Goal: Navigation & Orientation: Find specific page/section

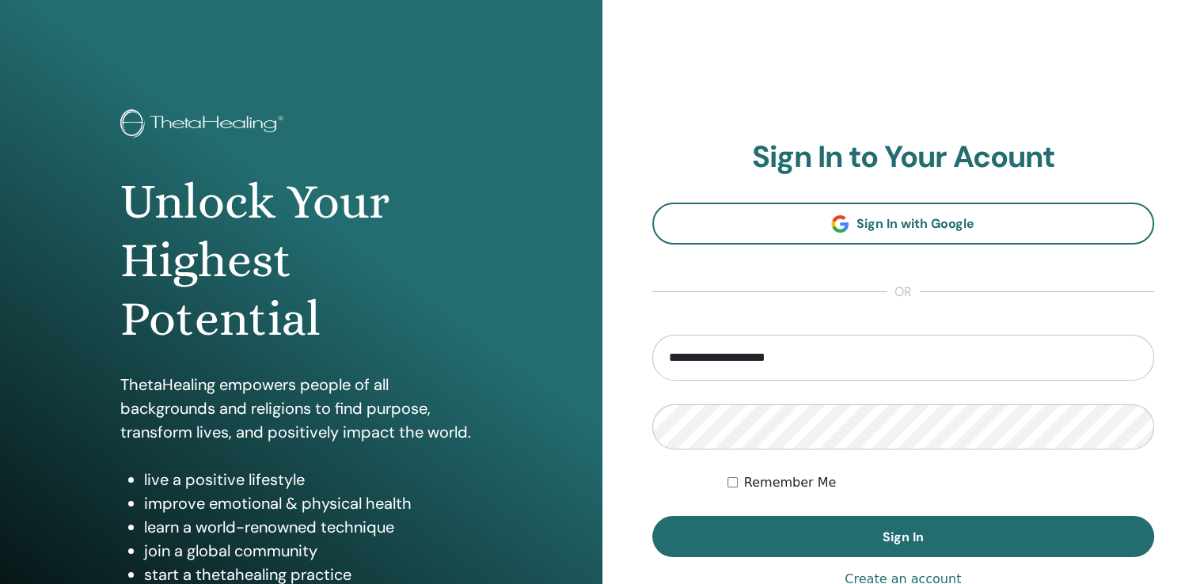
drag, startPoint x: 808, startPoint y: 349, endPoint x: 622, endPoint y: 348, distance: 185.3
click at [622, 348] on div "**********" at bounding box center [904, 380] width 603 height 760
type input "**********"
click at [620, 423] on div "**********" at bounding box center [904, 380] width 603 height 760
click at [653, 516] on button "Sign In" at bounding box center [904, 536] width 503 height 41
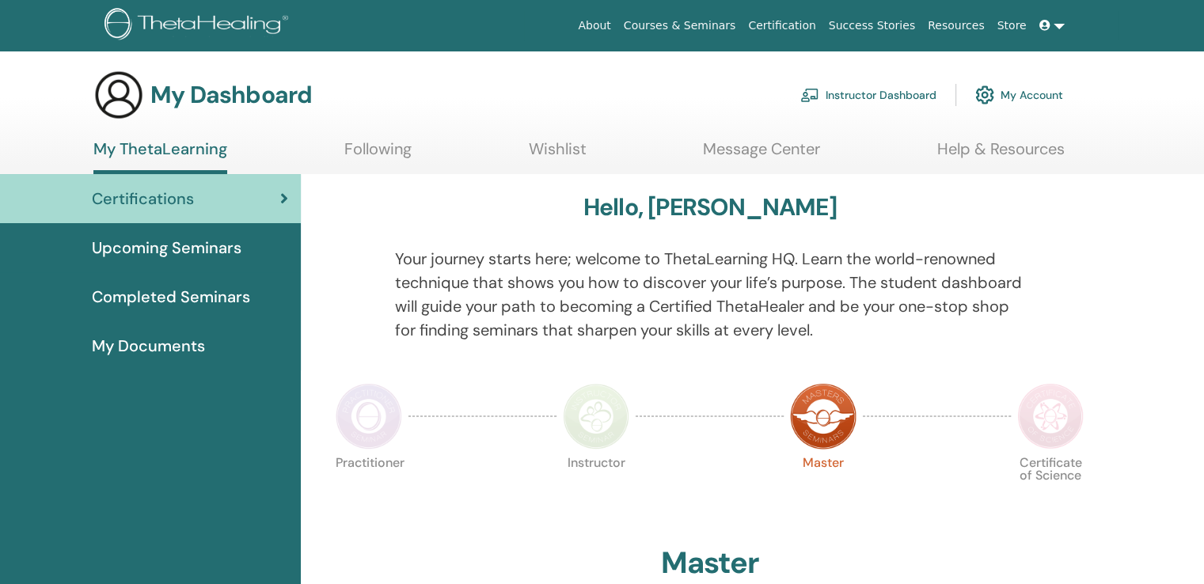
click at [848, 96] on link "Instructor Dashboard" at bounding box center [869, 95] width 136 height 35
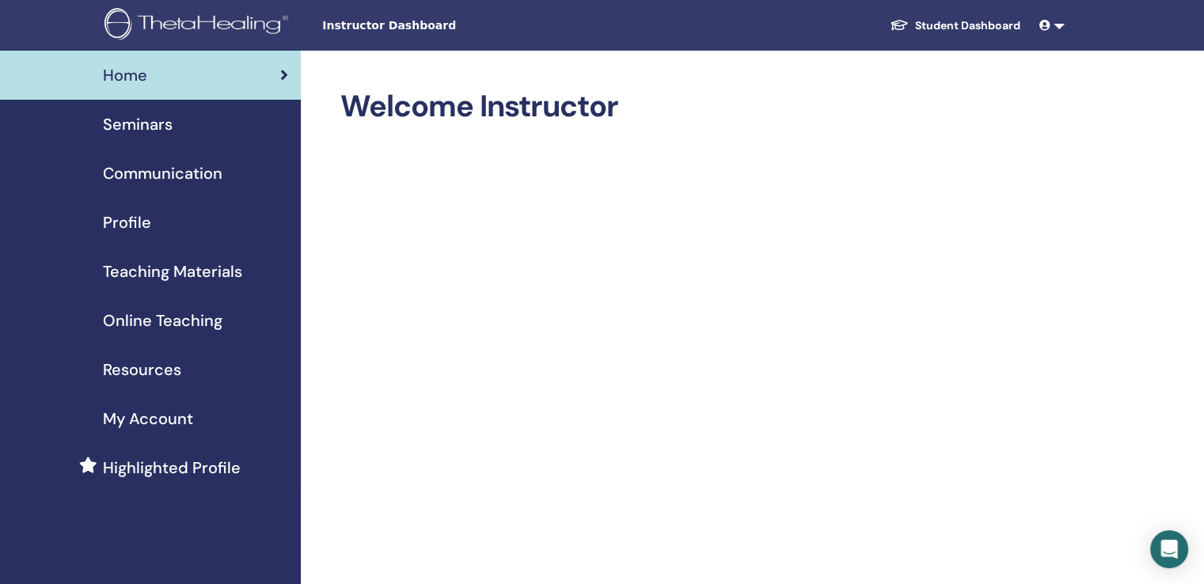
click at [174, 130] on div "Seminars" at bounding box center [151, 124] width 276 height 24
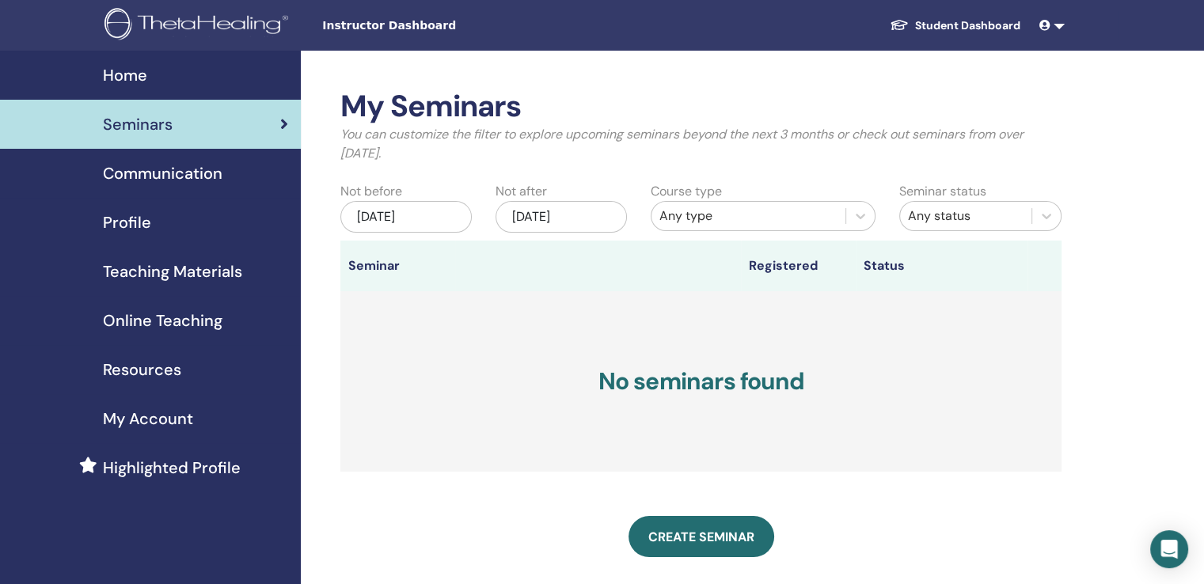
click at [149, 178] on span "Communication" at bounding box center [163, 174] width 120 height 24
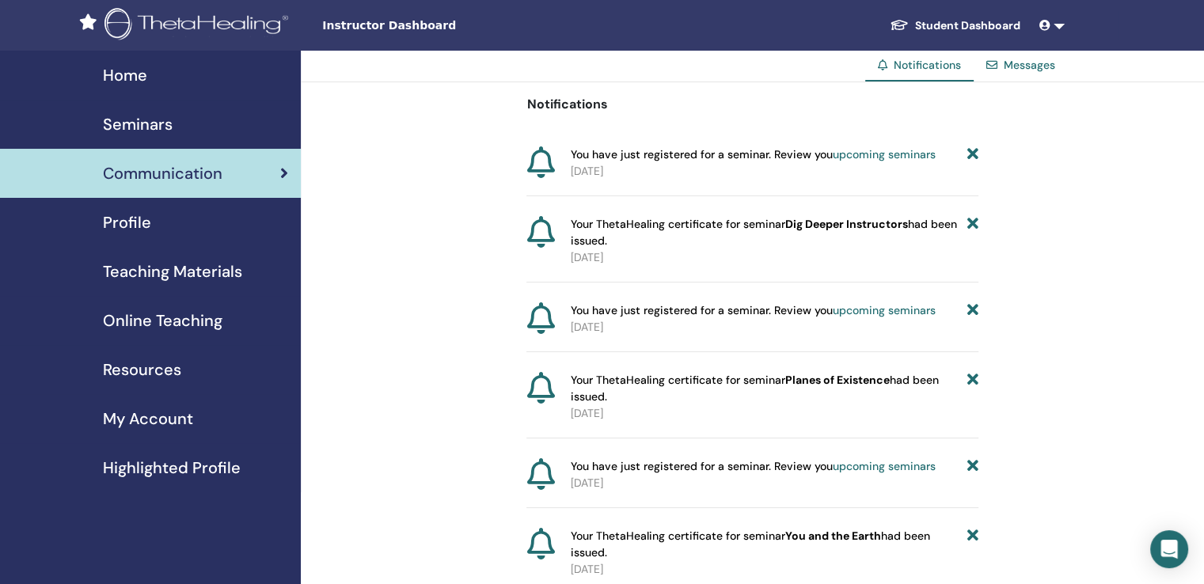
click at [146, 223] on span "Profile" at bounding box center [127, 223] width 48 height 24
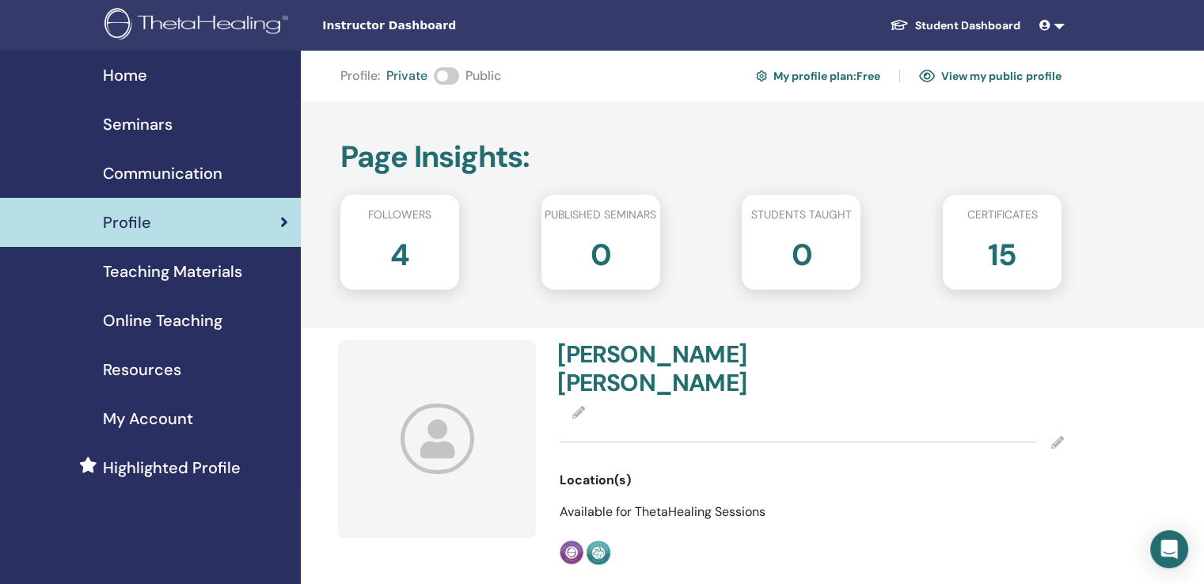
click at [395, 253] on h2 "4" at bounding box center [399, 252] width 19 height 44
click at [963, 72] on link "View my public profile" at bounding box center [990, 75] width 143 height 25
click at [188, 312] on span "Online Teaching" at bounding box center [163, 321] width 120 height 24
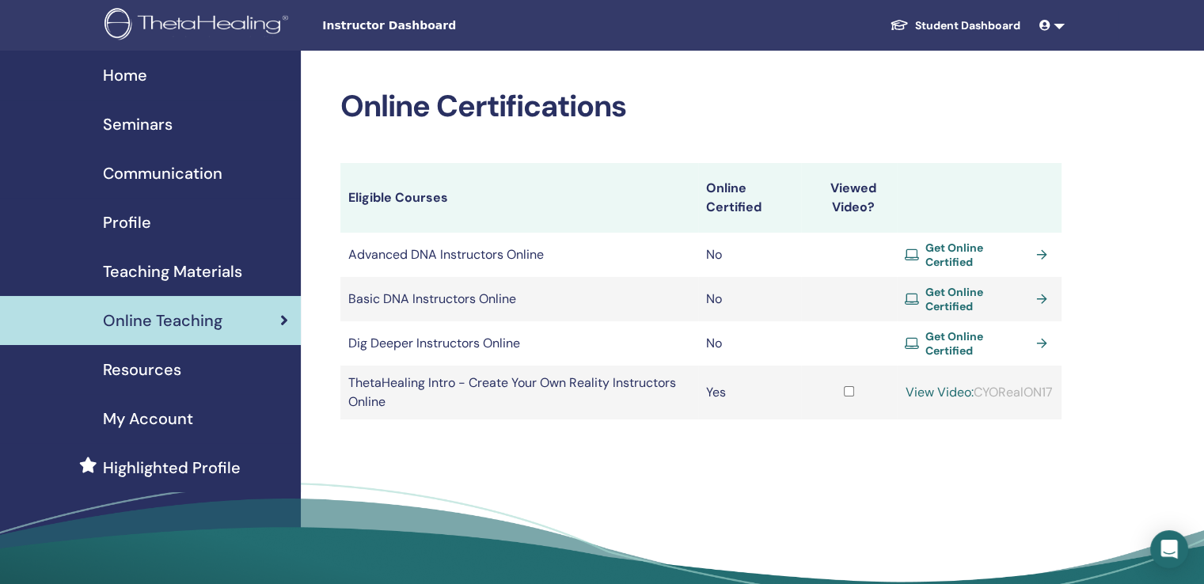
click at [180, 275] on span "Teaching Materials" at bounding box center [172, 272] width 139 height 24
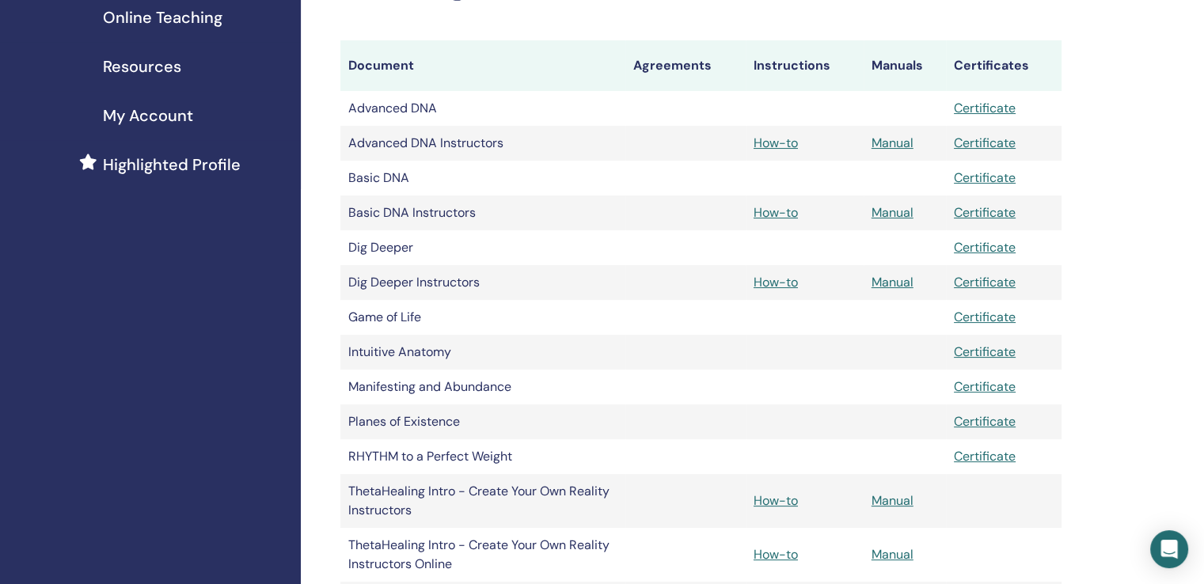
scroll to position [317, 0]
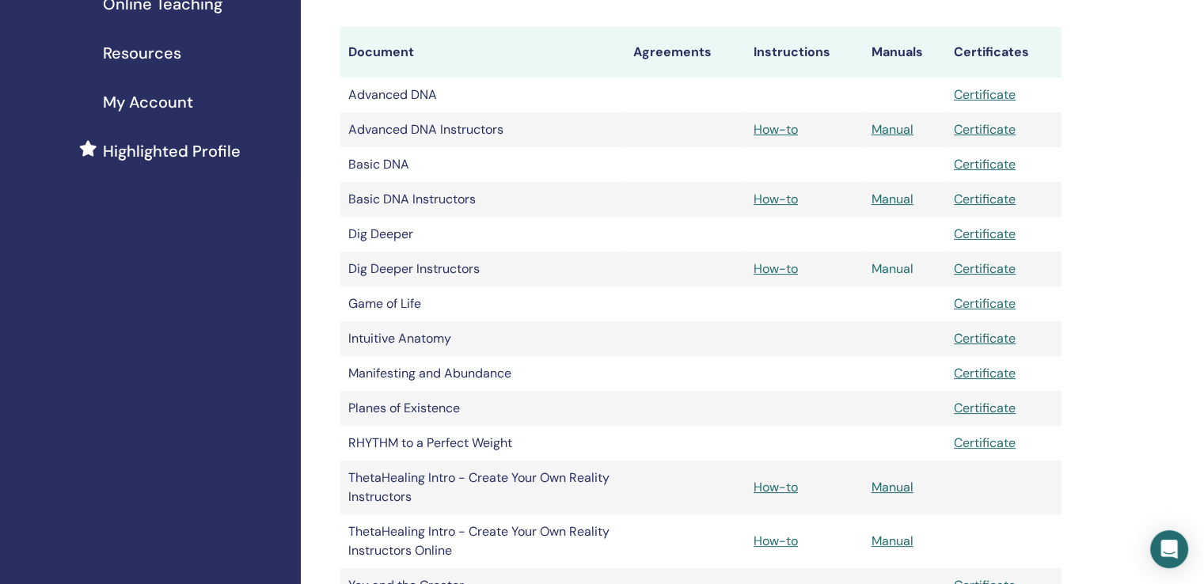
click at [887, 270] on link "Manual" at bounding box center [893, 269] width 42 height 17
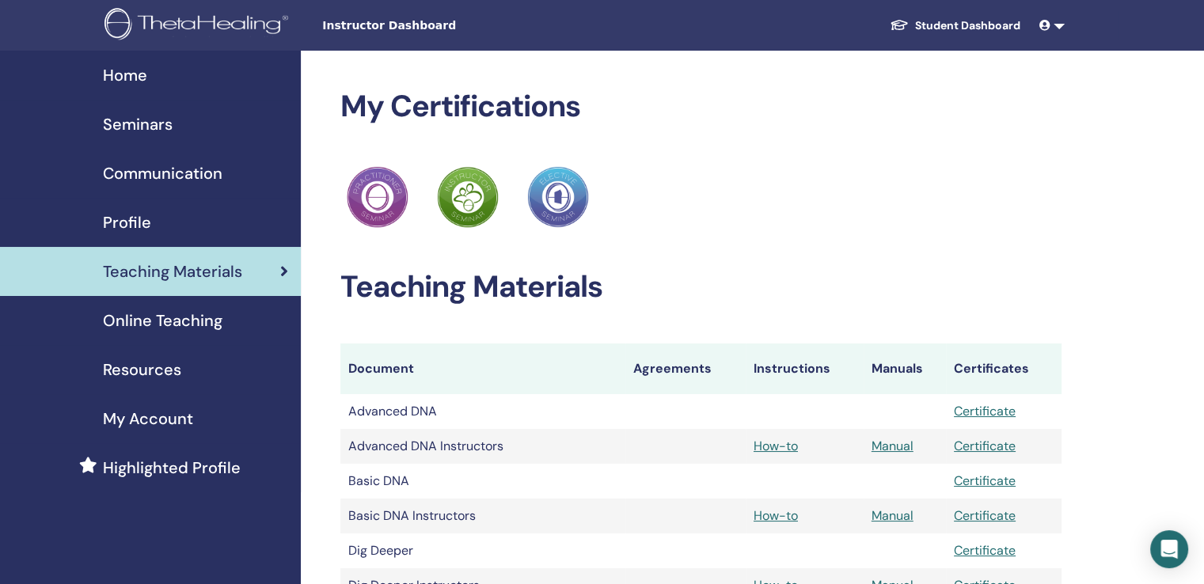
click at [127, 70] on span "Home" at bounding box center [125, 75] width 44 height 24
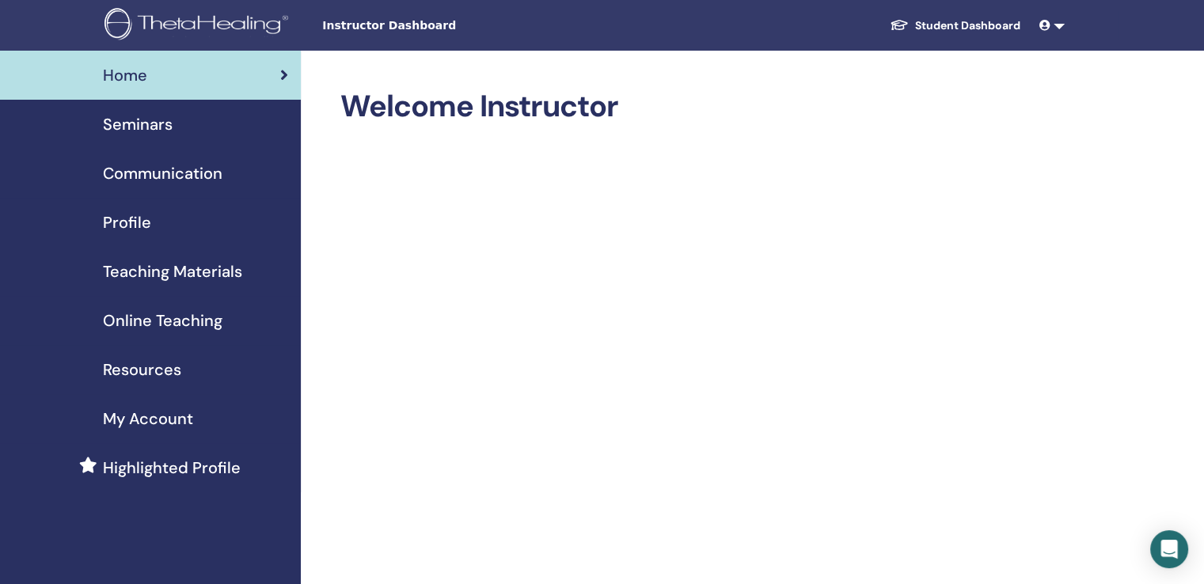
click at [912, 28] on link "Student Dashboard" at bounding box center [955, 25] width 156 height 29
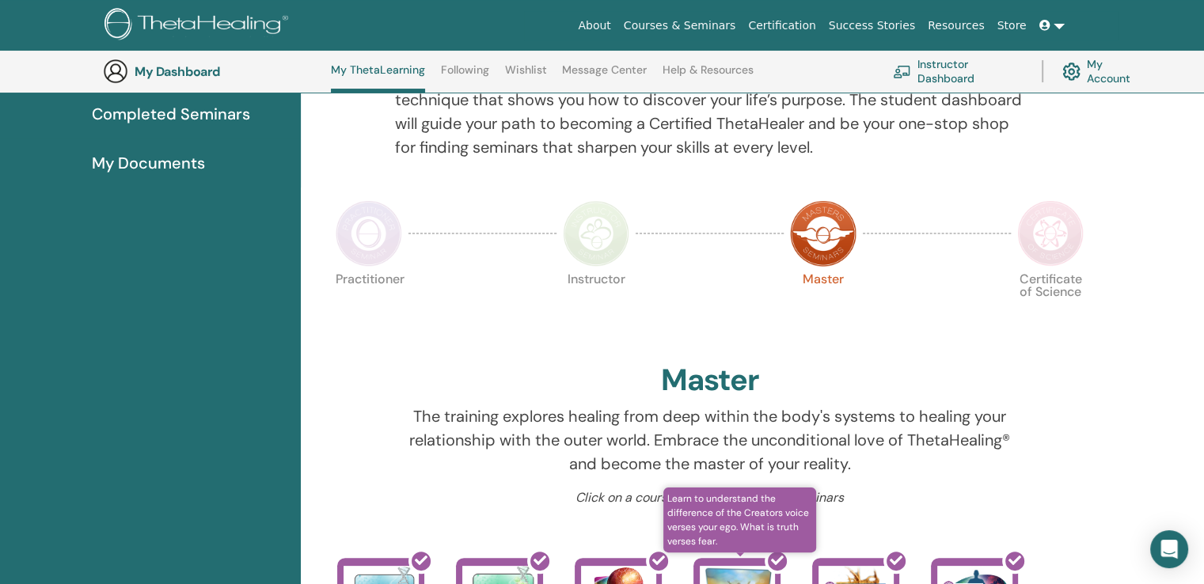
scroll to position [200, 0]
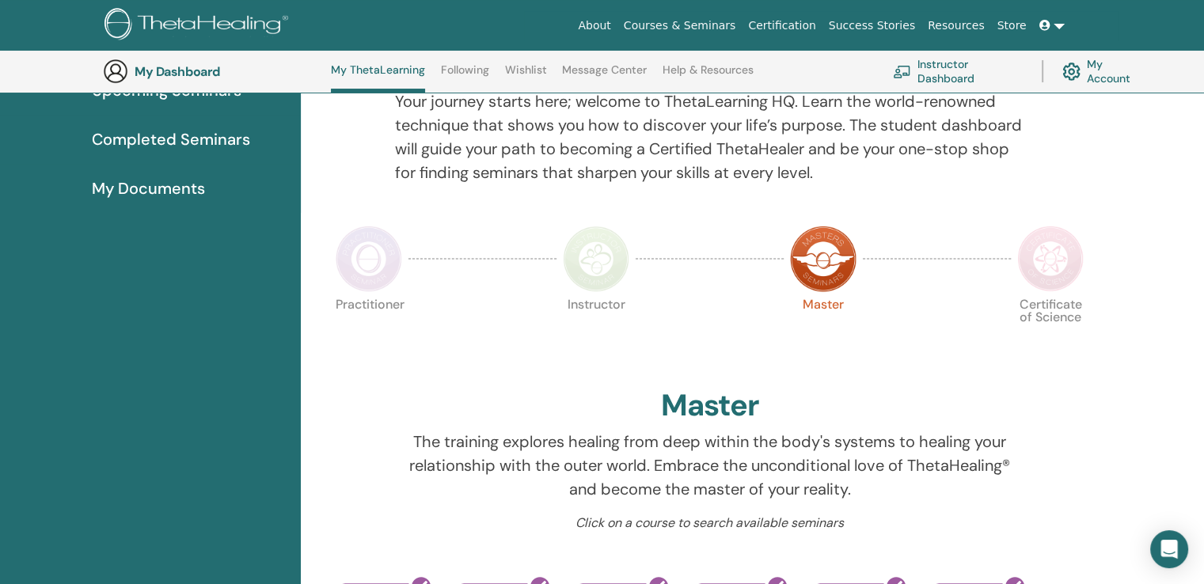
click at [590, 264] on img at bounding box center [596, 259] width 67 height 67
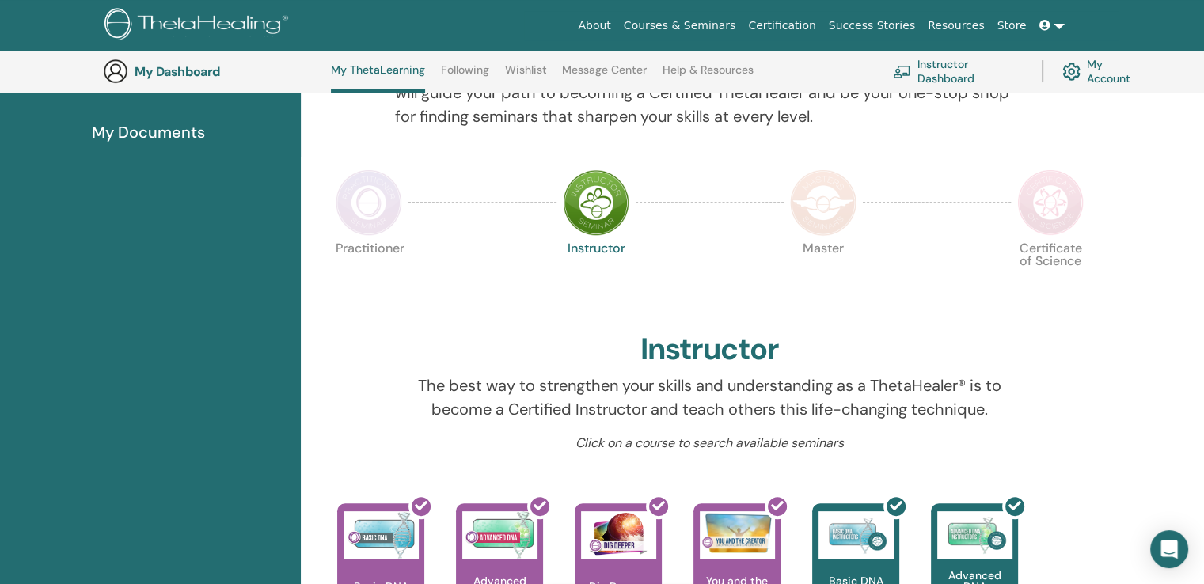
scroll to position [200, 0]
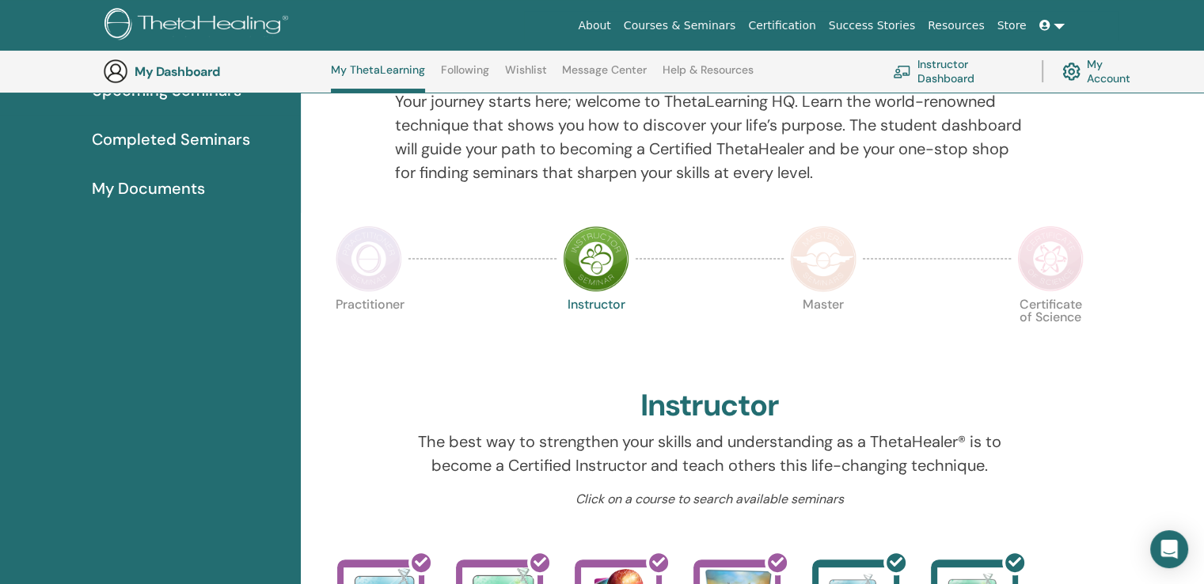
click at [355, 273] on img at bounding box center [369, 259] width 67 height 67
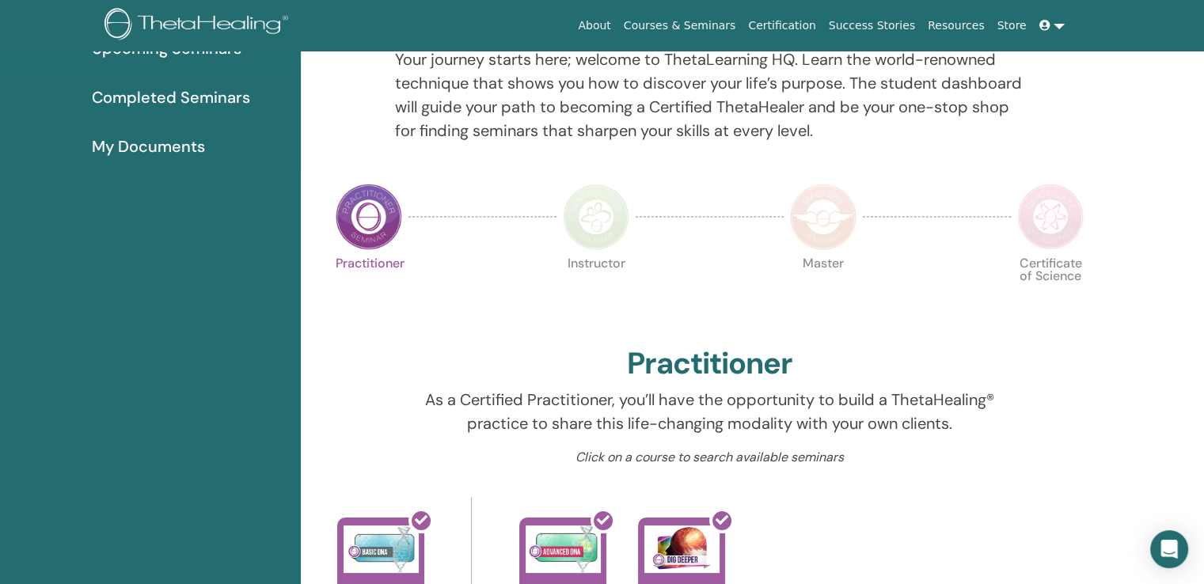
scroll to position [200, 0]
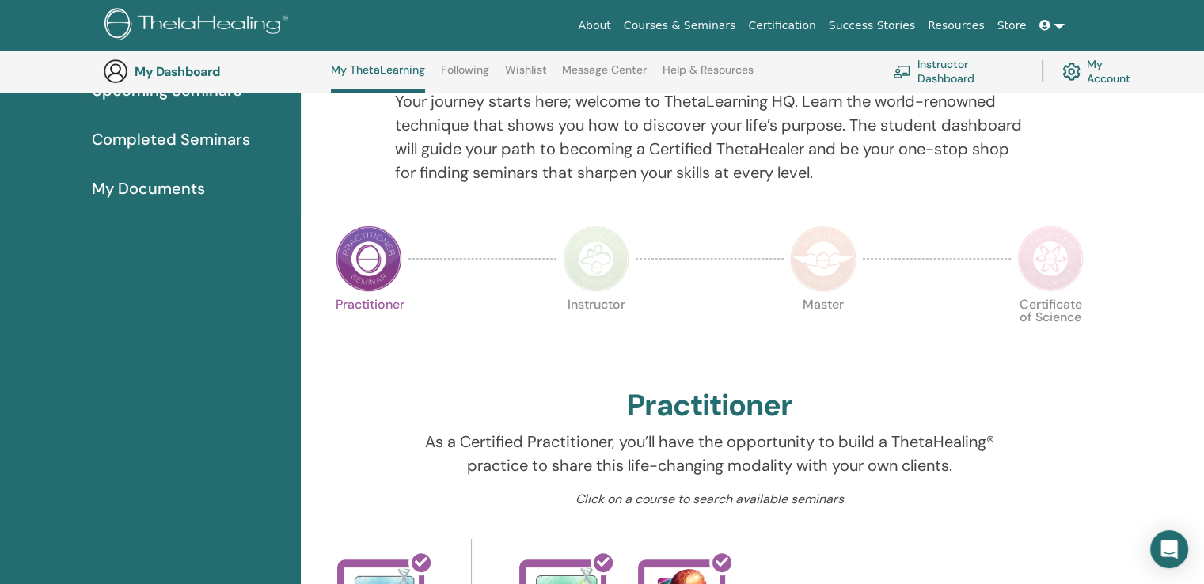
click at [1060, 257] on img at bounding box center [1051, 259] width 67 height 67
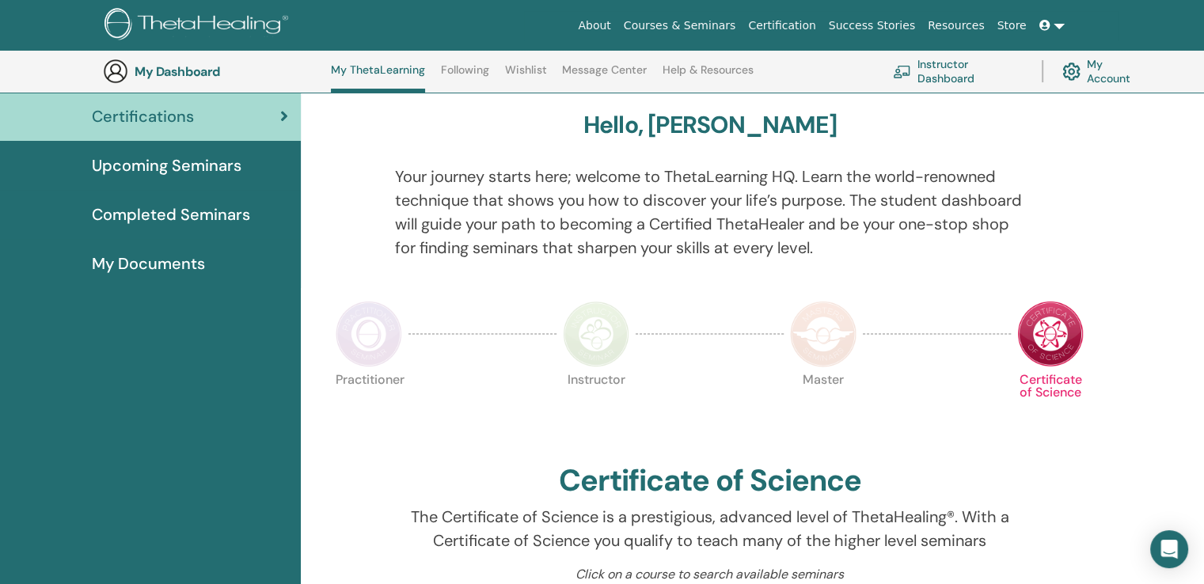
scroll to position [120, 0]
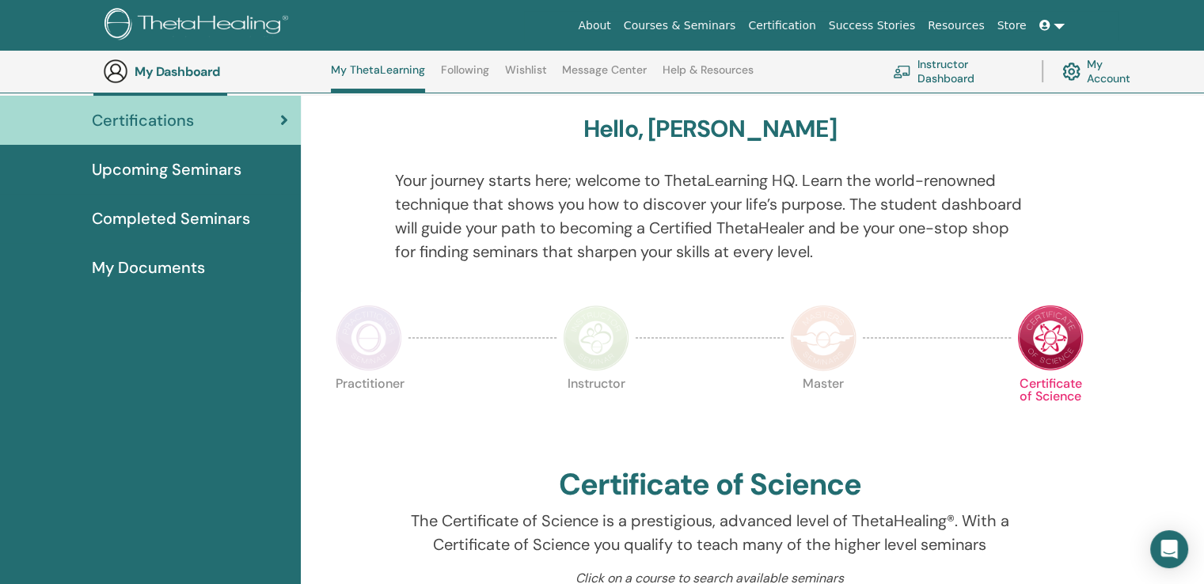
click at [826, 344] on img at bounding box center [823, 338] width 67 height 67
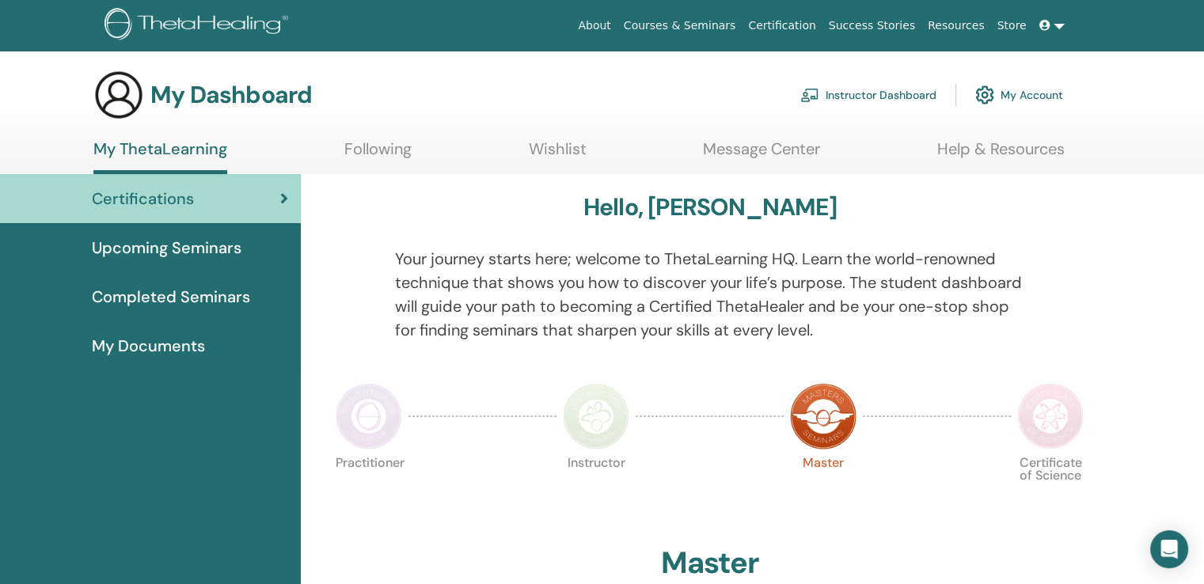
click at [186, 299] on span "Completed Seminars" at bounding box center [171, 297] width 158 height 24
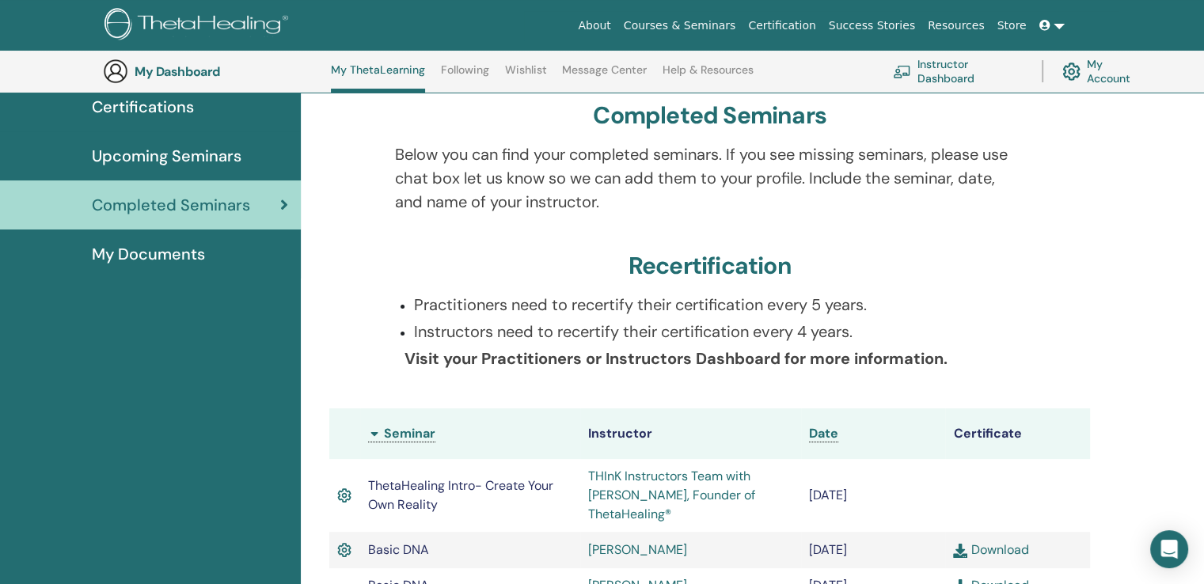
scroll to position [120, 0]
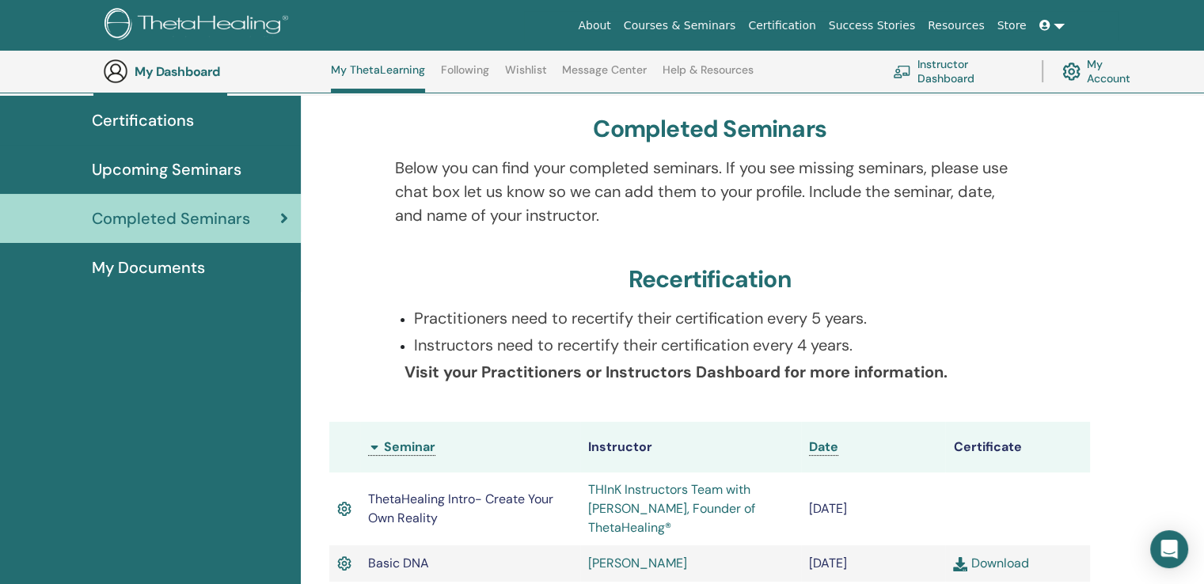
click at [162, 267] on span "My Documents" at bounding box center [148, 268] width 113 height 24
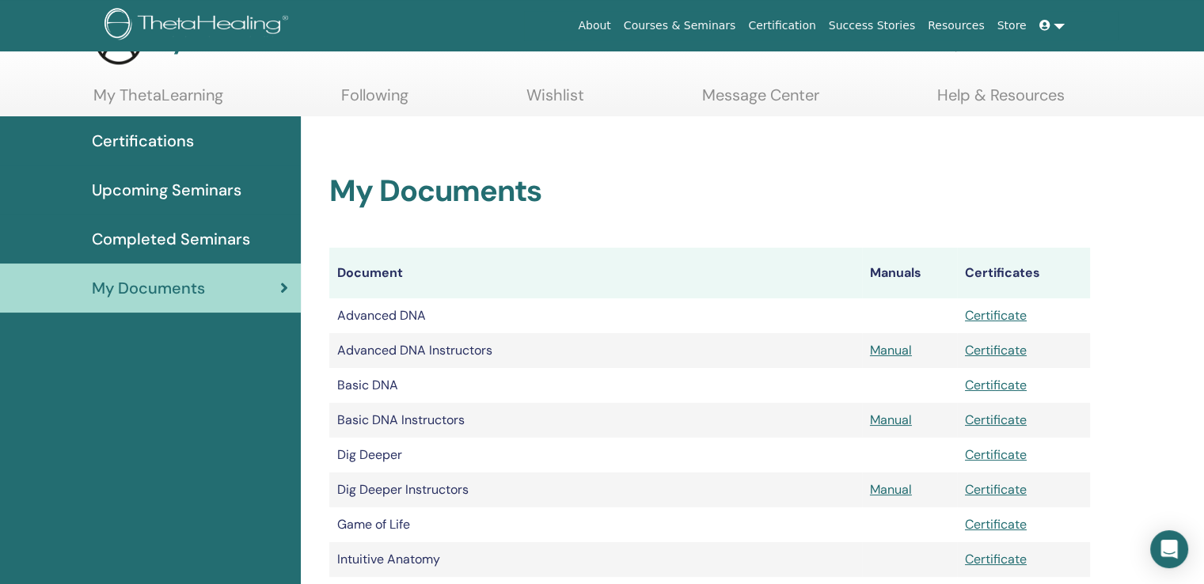
scroll to position [79, 0]
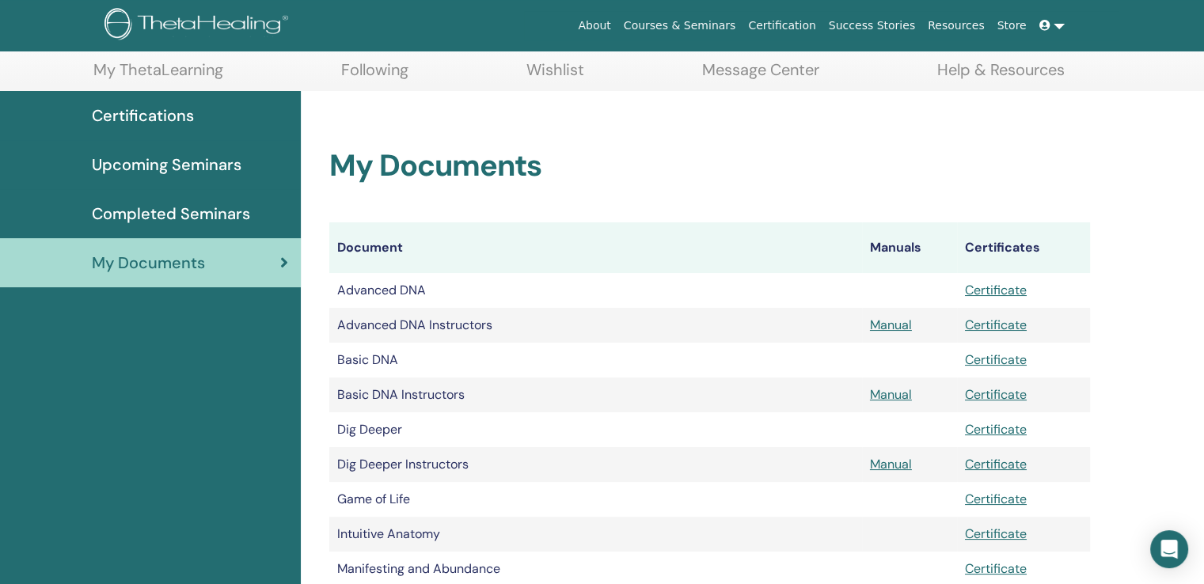
click at [158, 112] on span "Certifications" at bounding box center [143, 116] width 102 height 24
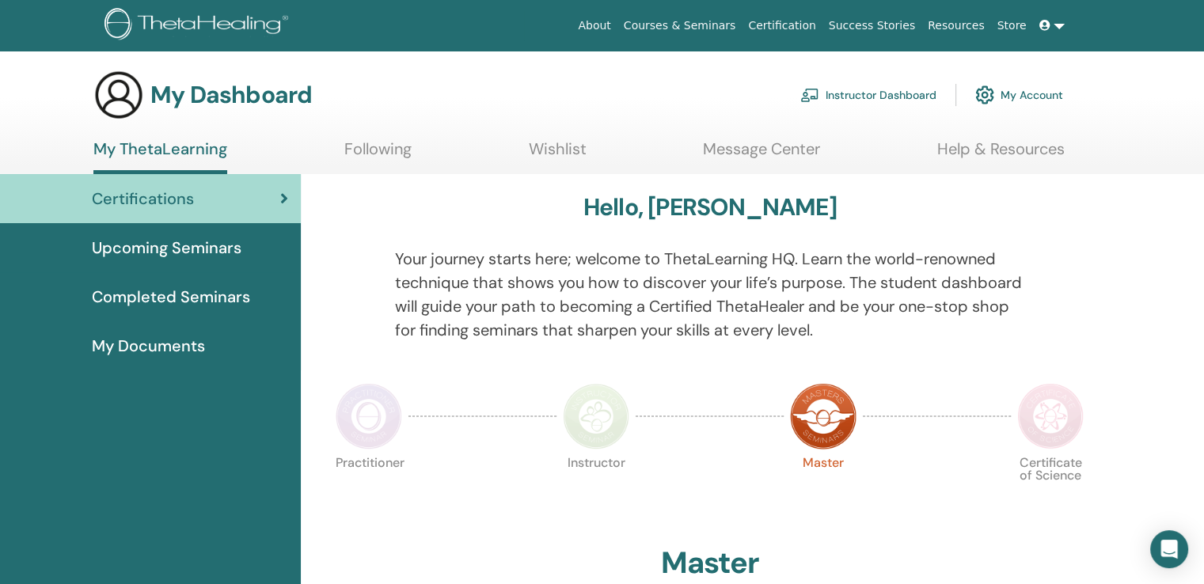
click at [868, 93] on link "Instructor Dashboard" at bounding box center [869, 95] width 136 height 35
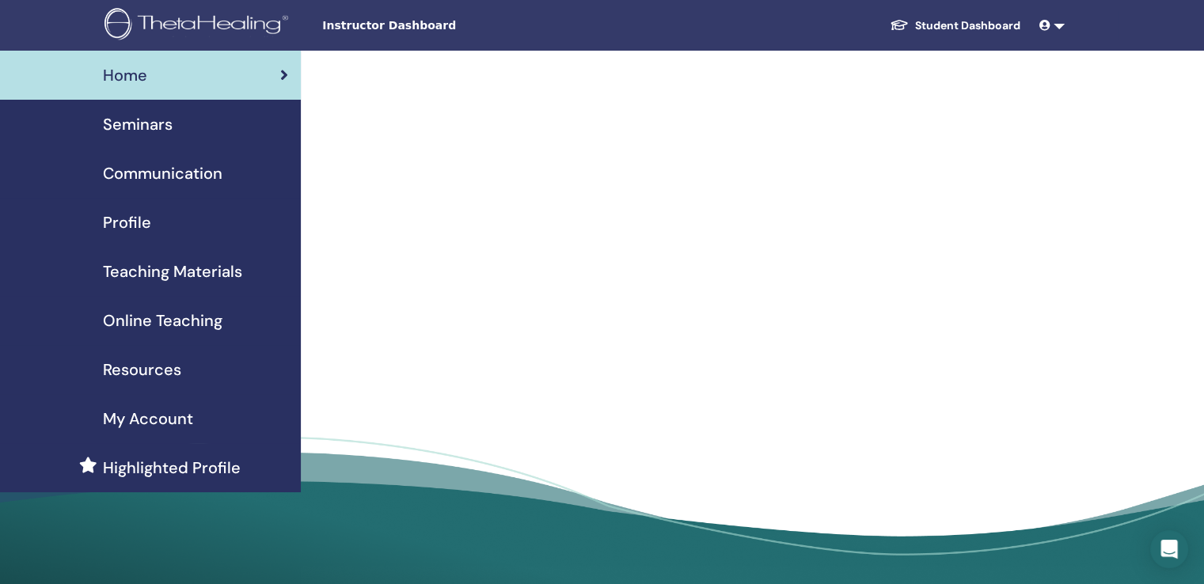
click at [146, 131] on span "Seminars" at bounding box center [138, 124] width 70 height 24
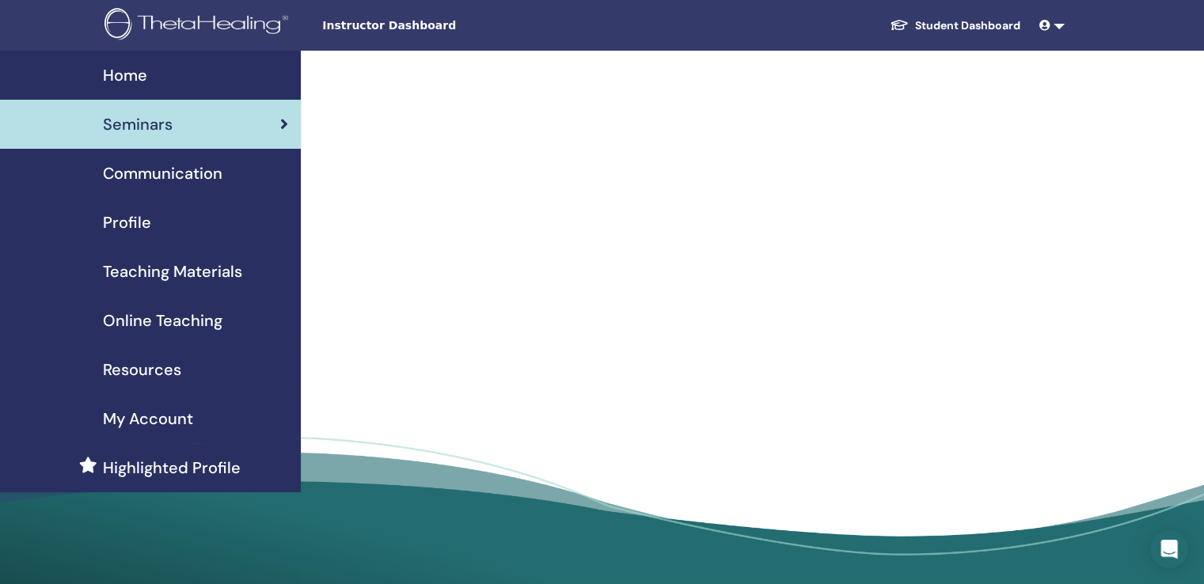
click at [144, 168] on span "Communication" at bounding box center [163, 174] width 120 height 24
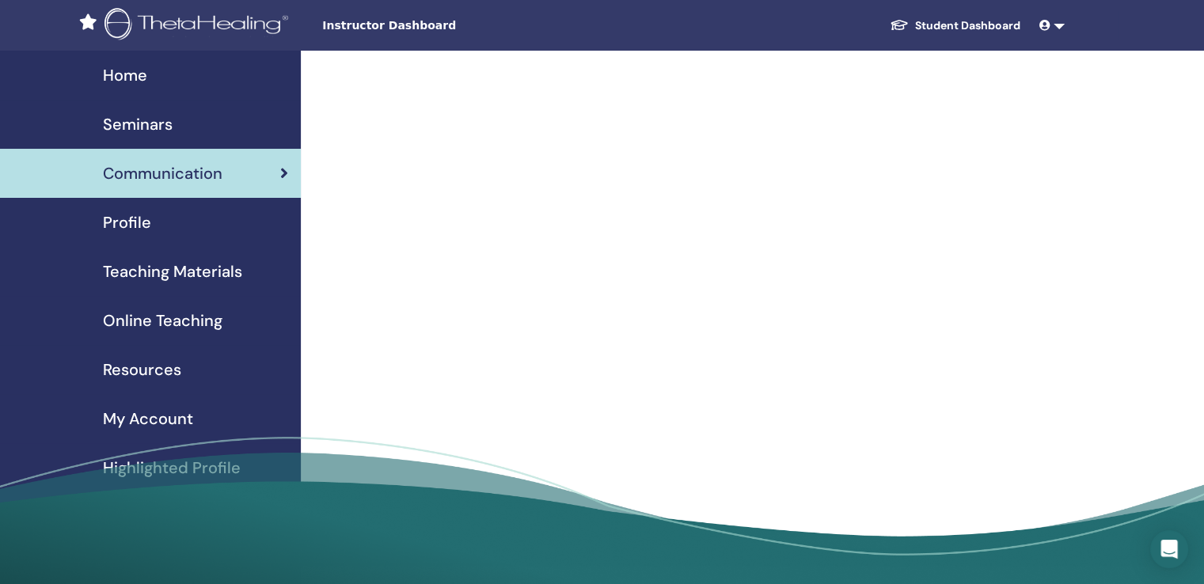
click at [1057, 24] on link at bounding box center [1052, 25] width 38 height 29
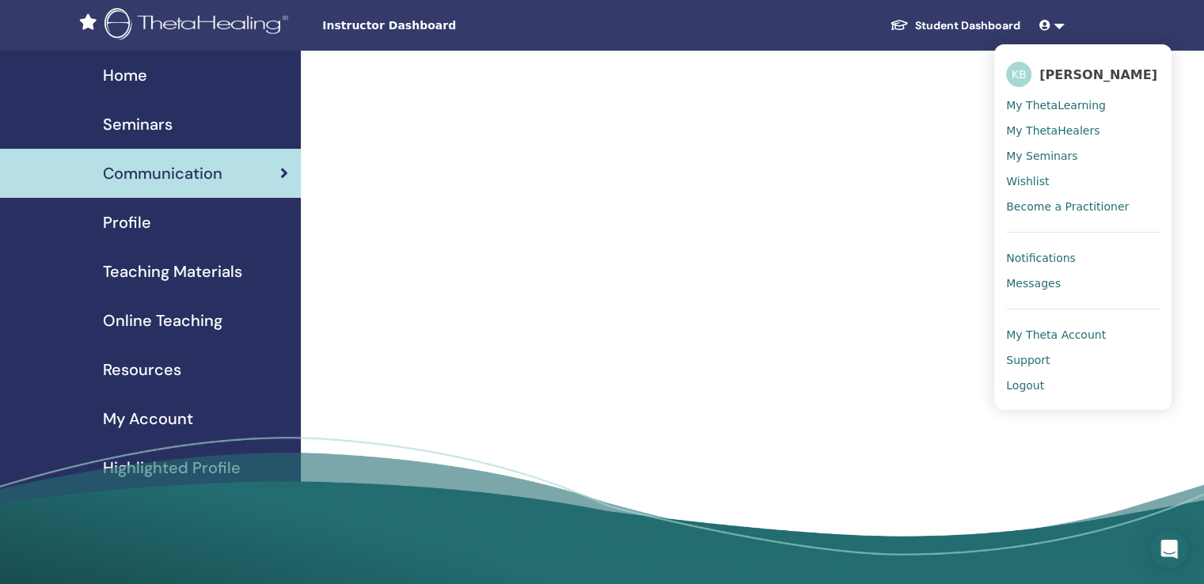
click at [1057, 24] on link at bounding box center [1052, 25] width 38 height 29
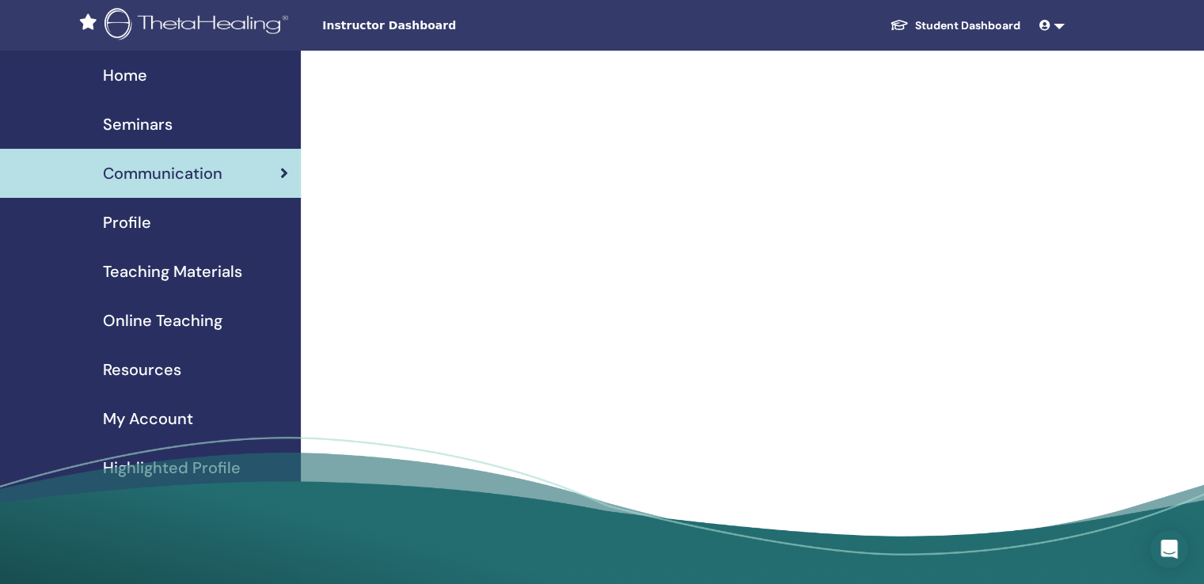
click at [122, 219] on span "Profile" at bounding box center [127, 223] width 48 height 24
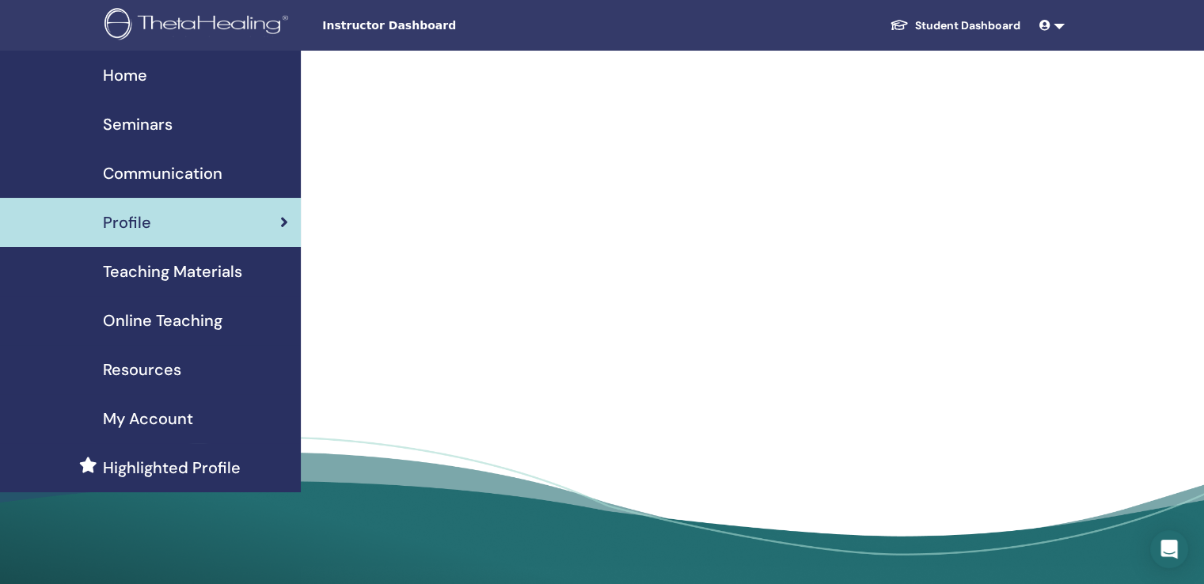
click at [154, 275] on span "Teaching Materials" at bounding box center [172, 272] width 139 height 24
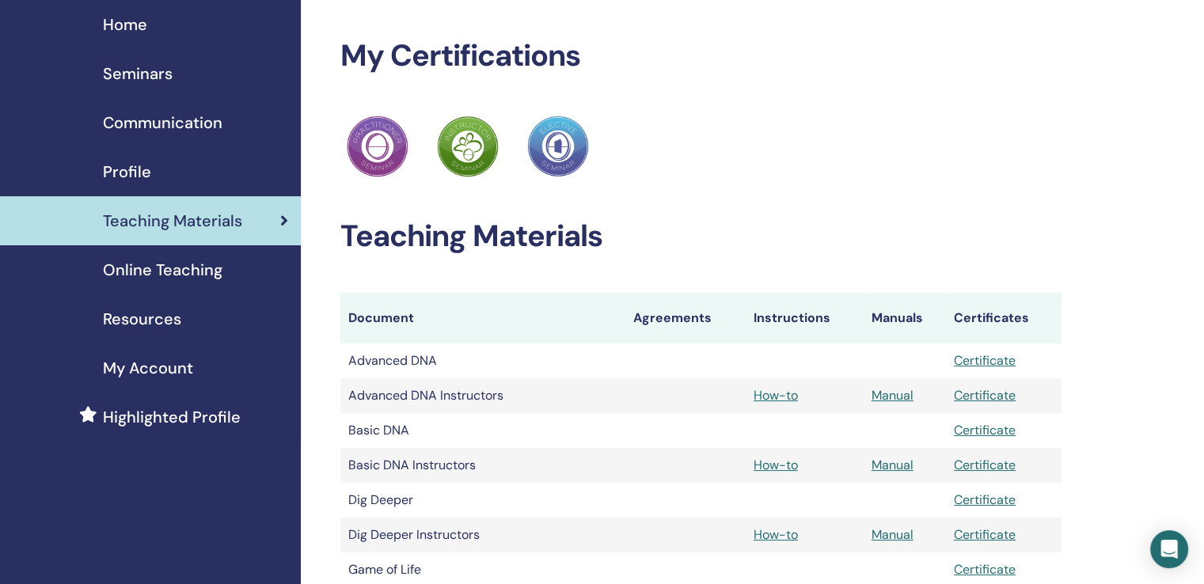
scroll to position [79, 0]
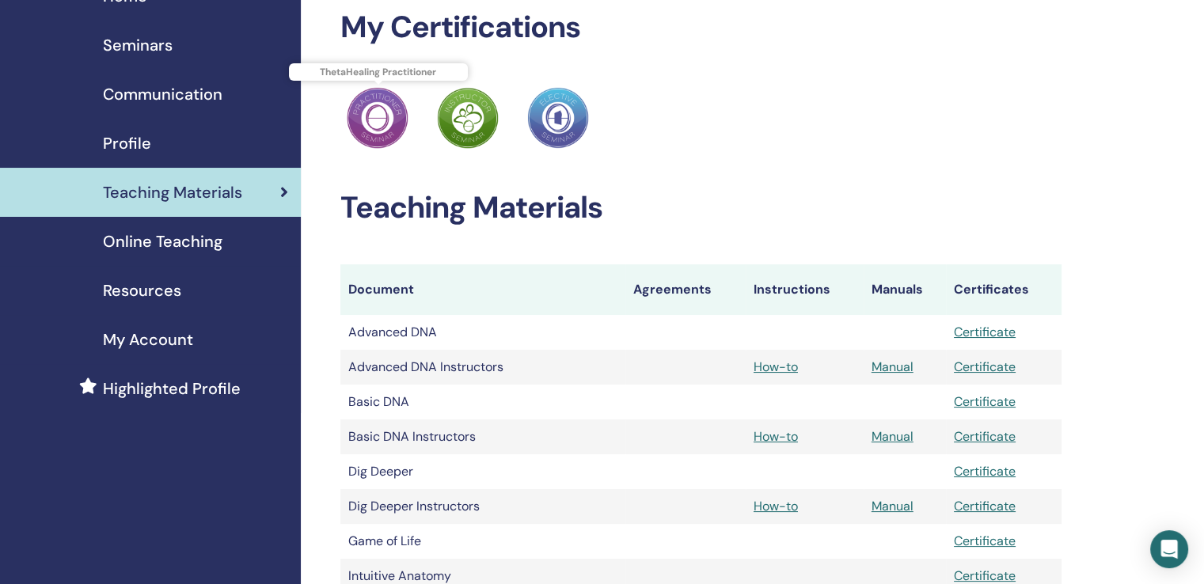
click at [380, 120] on img at bounding box center [378, 118] width 62 height 62
click at [466, 121] on img at bounding box center [468, 118] width 62 height 62
click at [554, 118] on img at bounding box center [558, 118] width 62 height 62
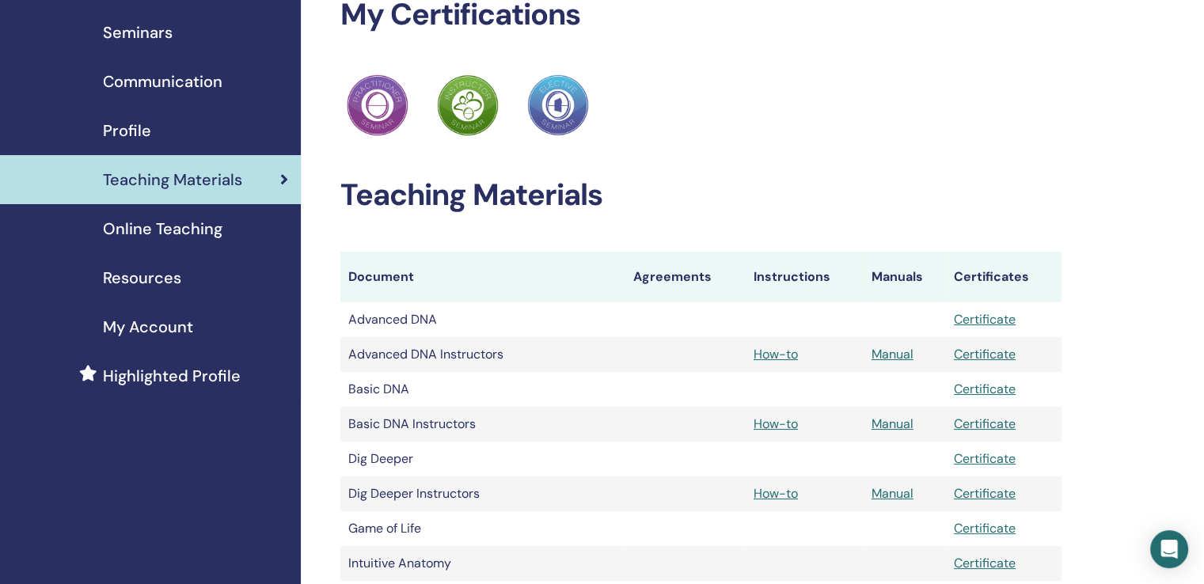
scroll to position [0, 0]
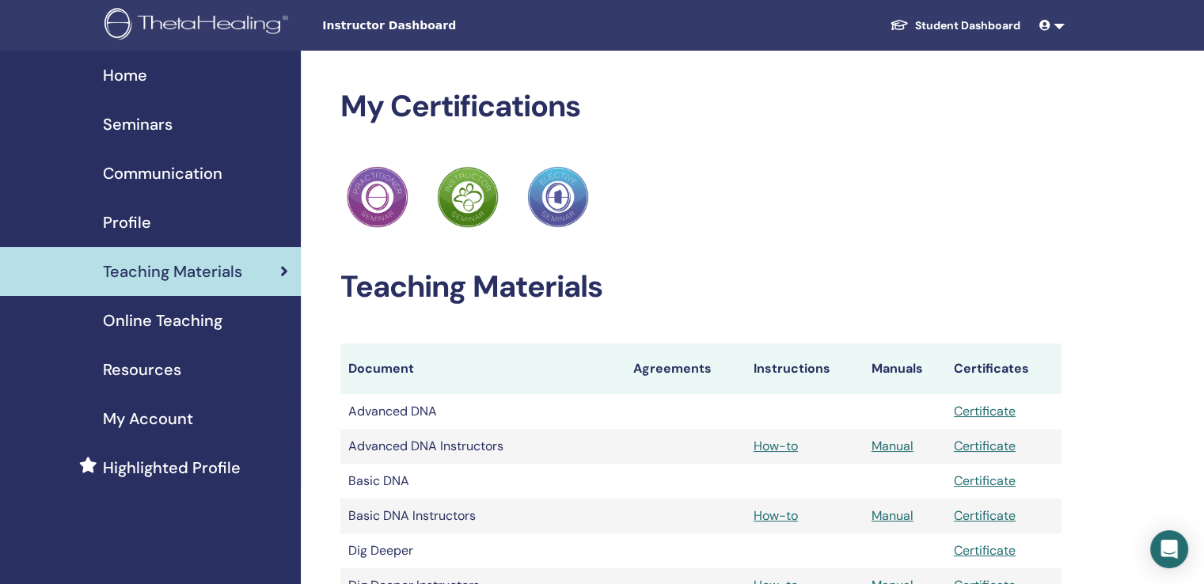
click at [133, 118] on span "Seminars" at bounding box center [138, 124] width 70 height 24
